Goal: Information Seeking & Learning: Learn about a topic

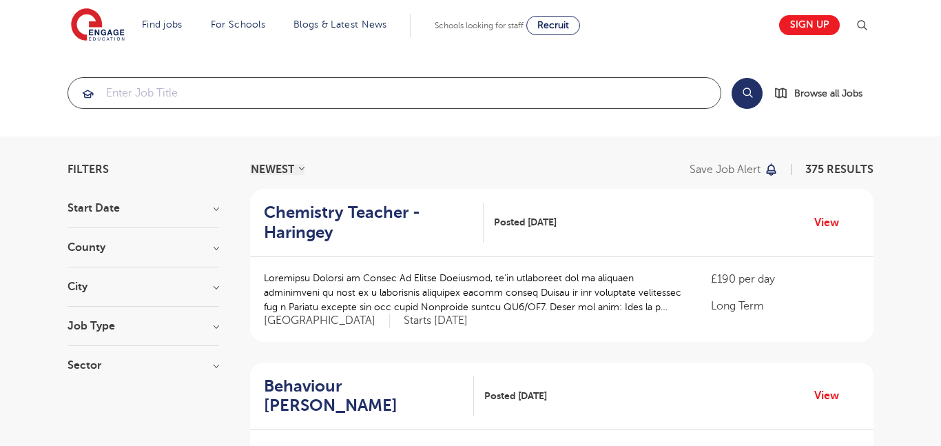
click at [389, 85] on input "search" at bounding box center [394, 93] width 652 height 30
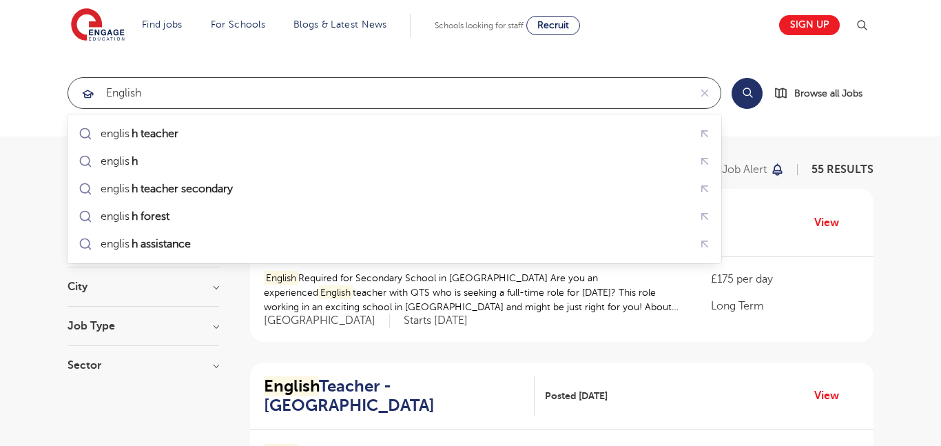
type input "english"
click button "Submit" at bounding box center [0, 0] width 0 height 0
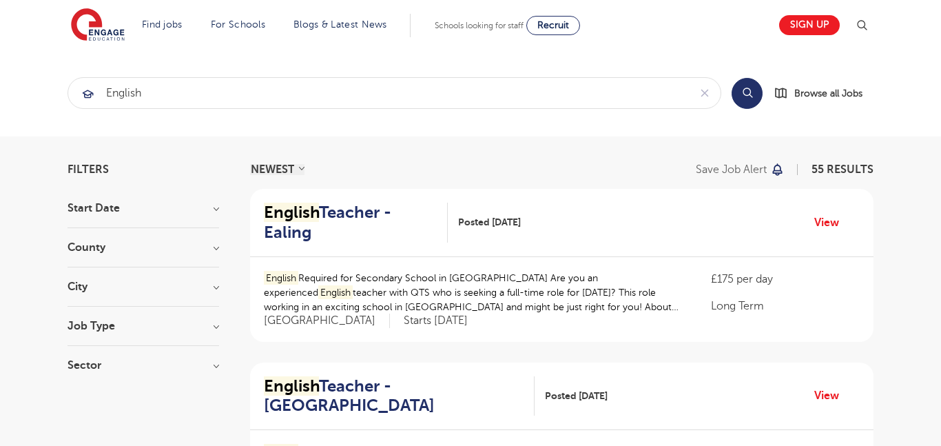
click at [204, 326] on h3 "Job Type" at bounding box center [144, 325] width 152 height 11
click at [207, 244] on h3 "County" at bounding box center [144, 247] width 152 height 11
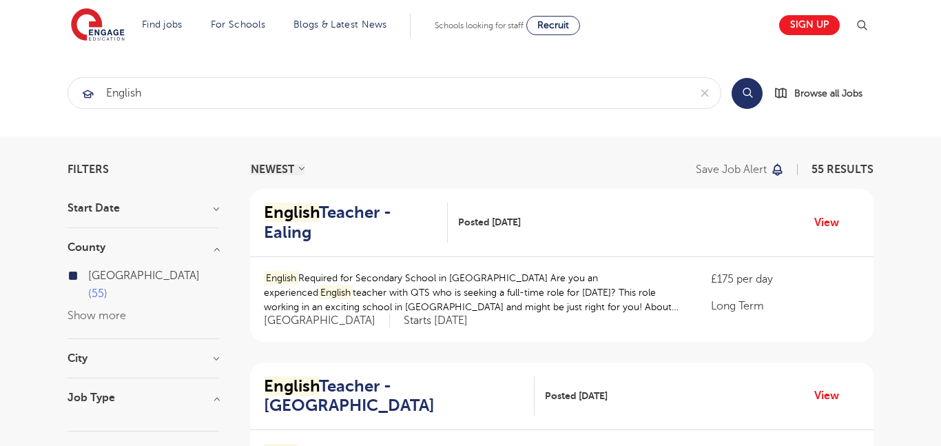
click at [97, 280] on span "[GEOGRAPHIC_DATA]" at bounding box center [144, 275] width 112 height 12
click at [97, 278] on input "London 55" at bounding box center [92, 273] width 9 height 9
checkbox input "false"
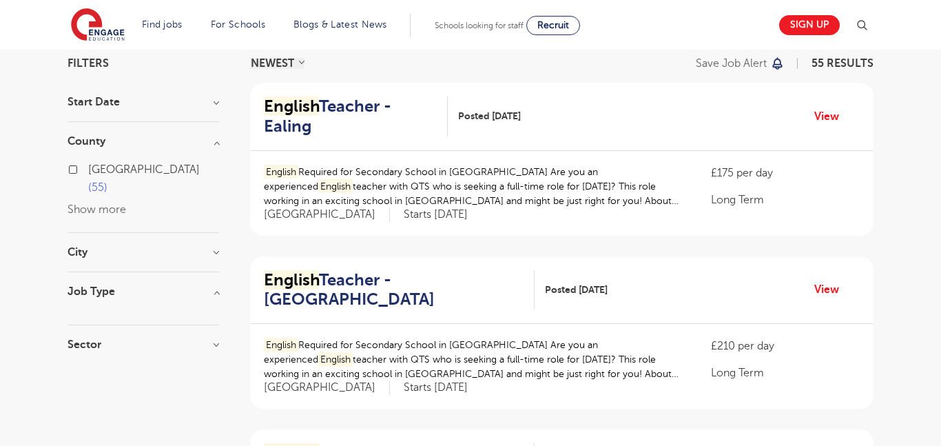
scroll to position [107, 0]
